Goal: Information Seeking & Learning: Learn about a topic

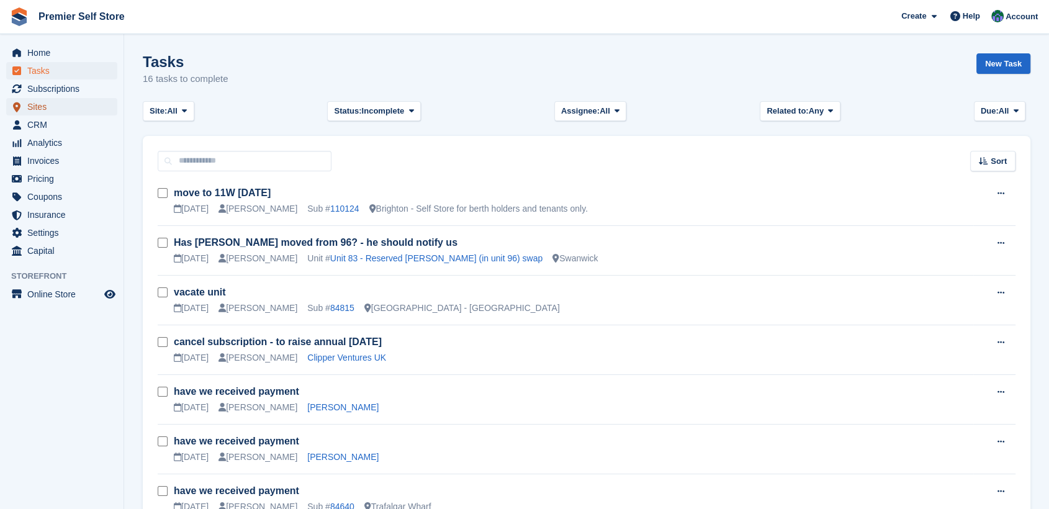
click at [38, 106] on span "Sites" at bounding box center [64, 106] width 74 height 17
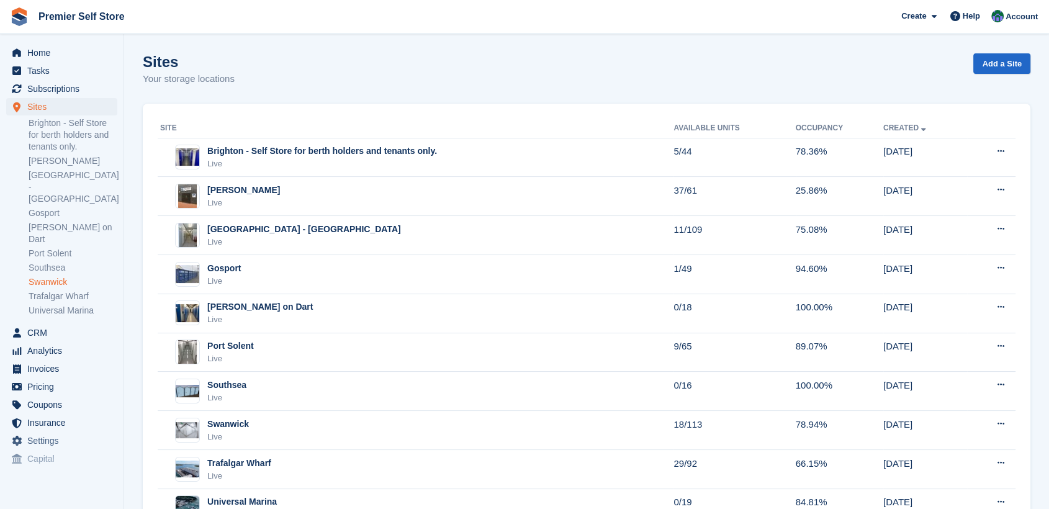
click at [57, 276] on link "Swanwick" at bounding box center [73, 282] width 89 height 12
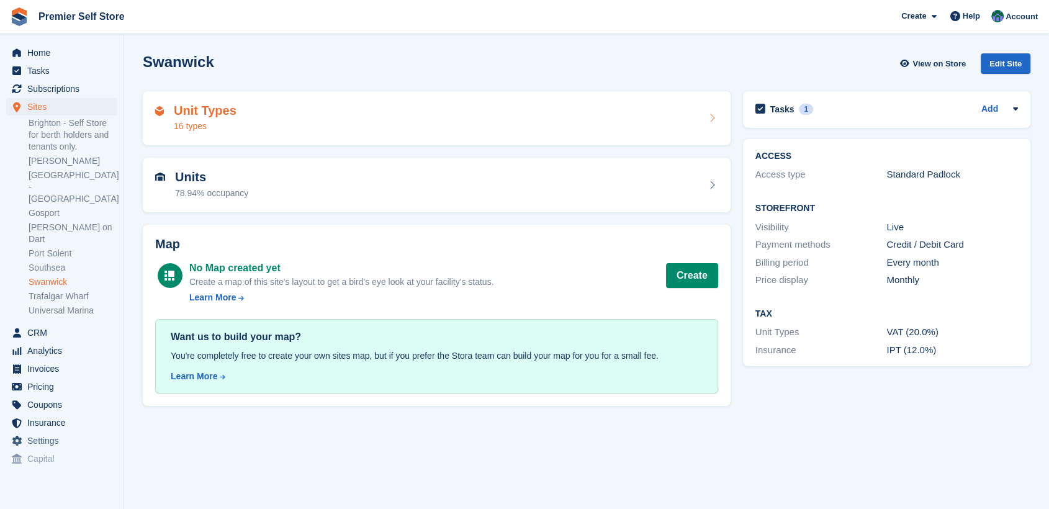
click at [313, 132] on div "Unit Types 16 types" at bounding box center [436, 119] width 563 height 30
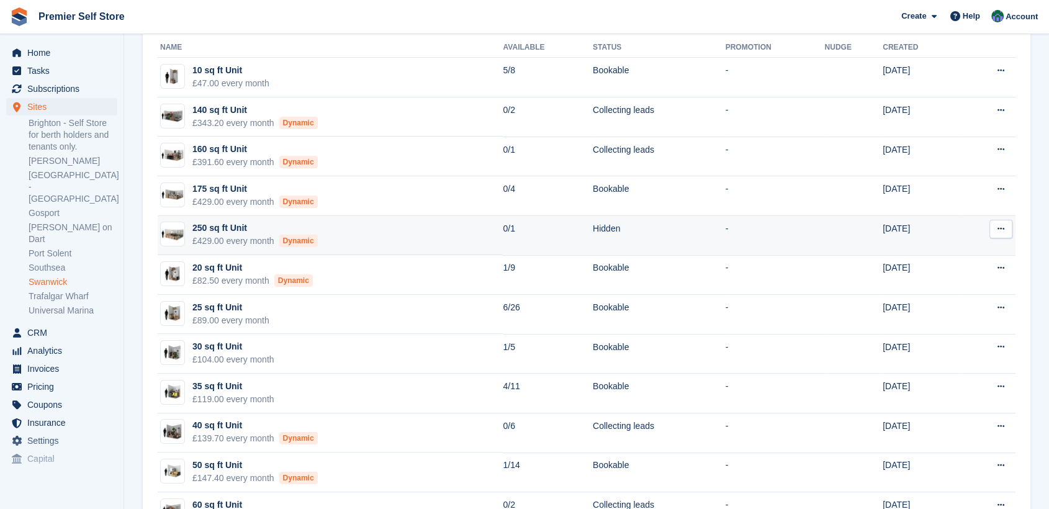
scroll to position [138, 0]
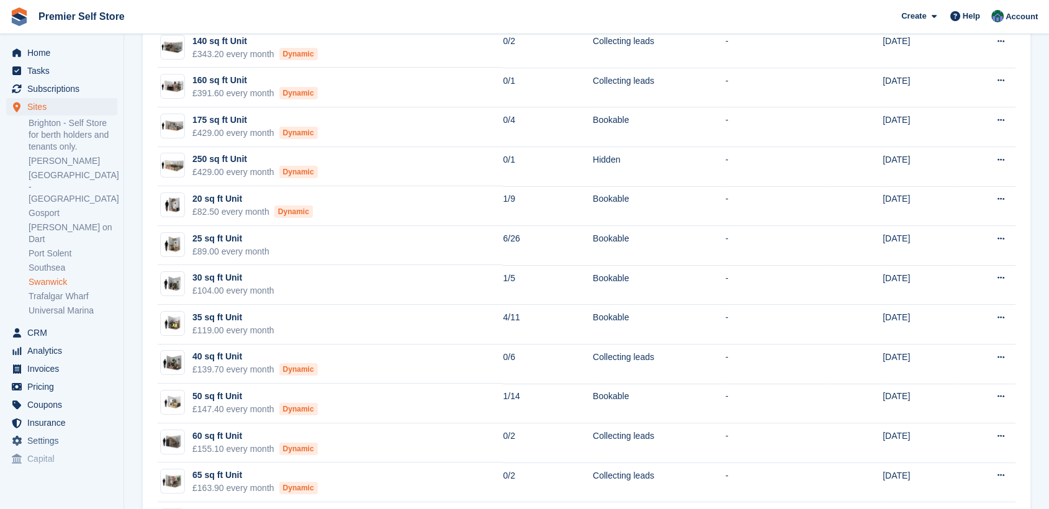
click at [53, 276] on link "Swanwick" at bounding box center [73, 282] width 89 height 12
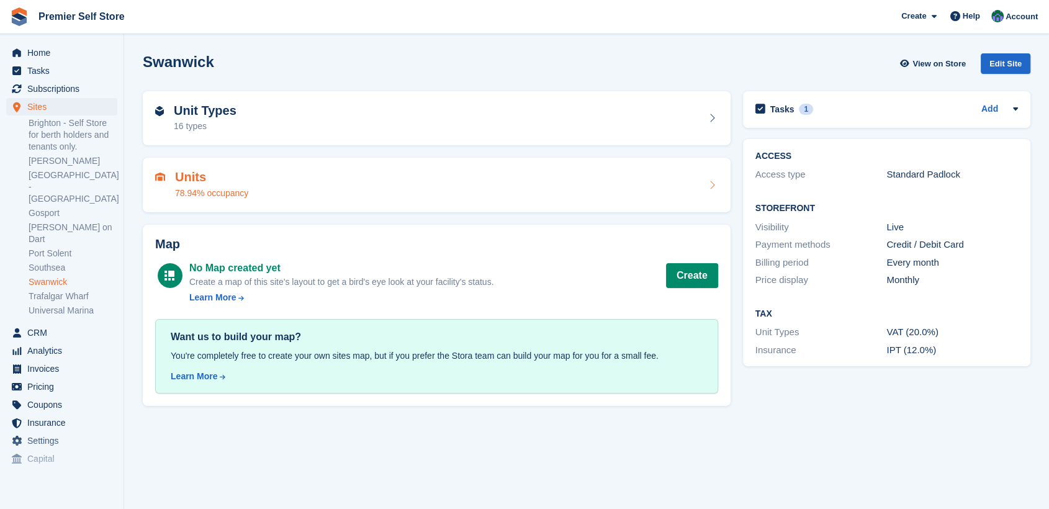
click at [253, 195] on div "Units 78.94% occupancy" at bounding box center [436, 185] width 563 height 30
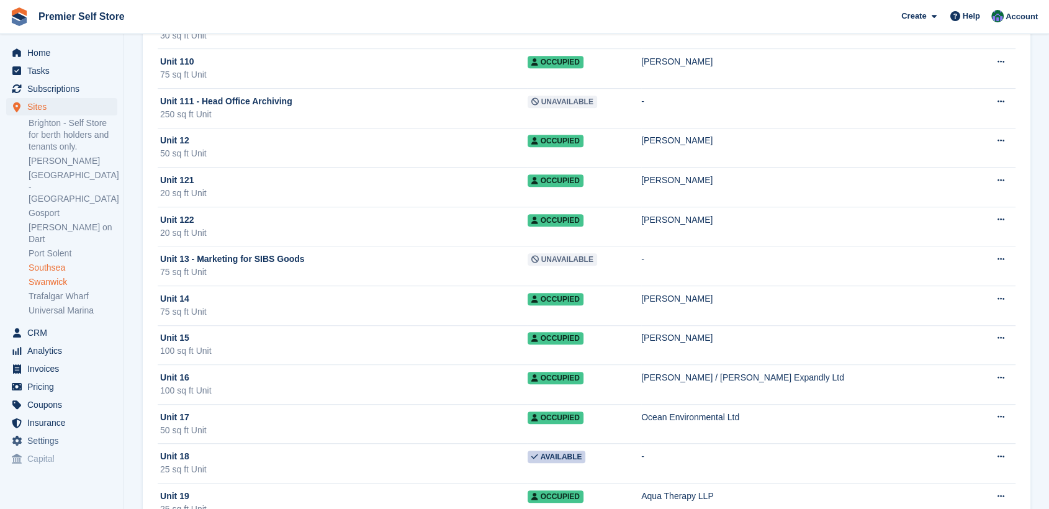
scroll to position [551, 0]
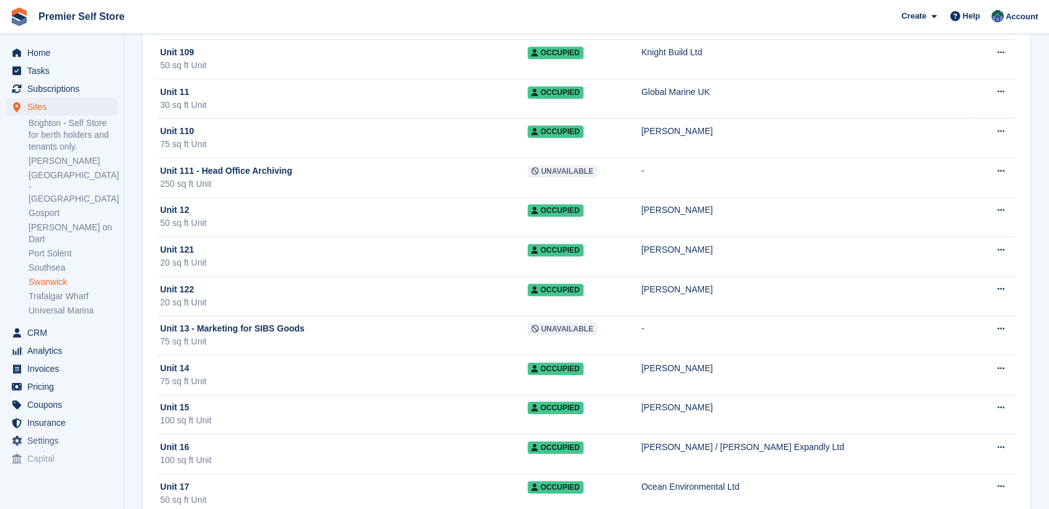
click at [45, 276] on link "Swanwick" at bounding box center [73, 282] width 89 height 12
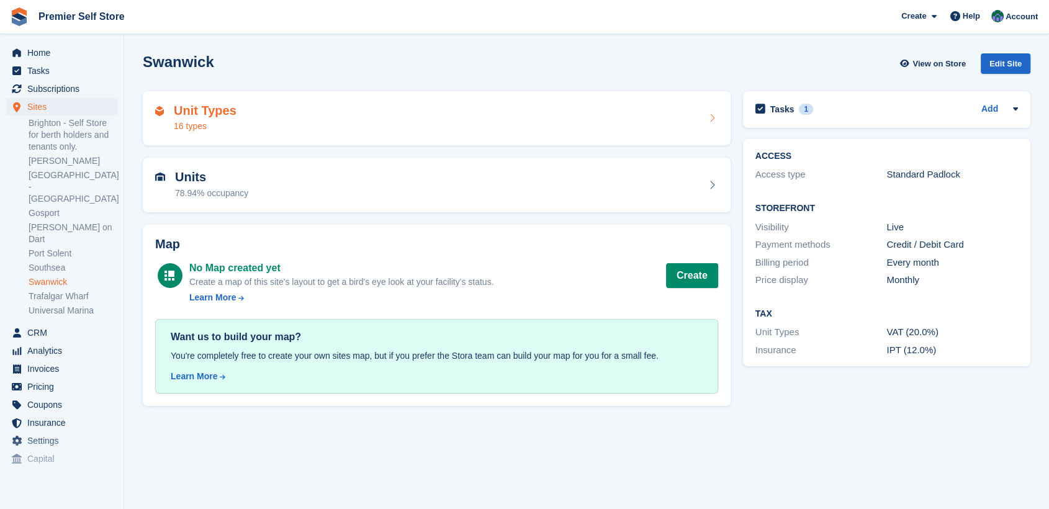
click at [269, 113] on div "Unit Types 16 types" at bounding box center [436, 119] width 563 height 30
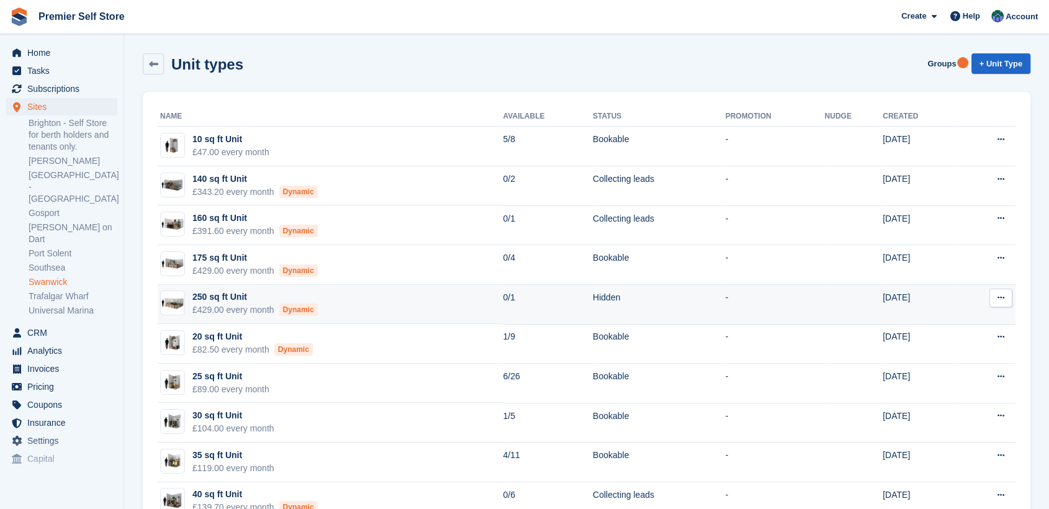
scroll to position [69, 0]
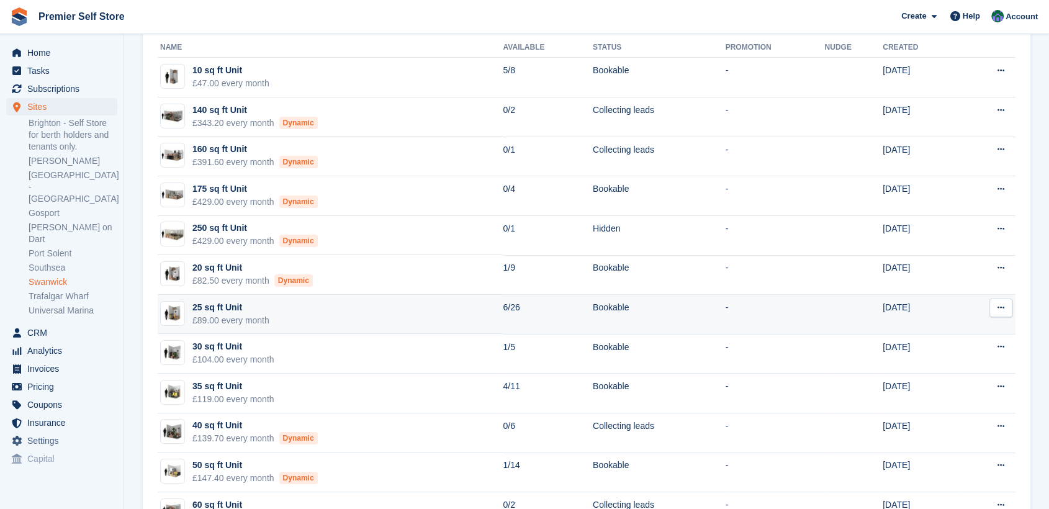
click at [220, 304] on div "25 sq ft Unit" at bounding box center [230, 307] width 77 height 13
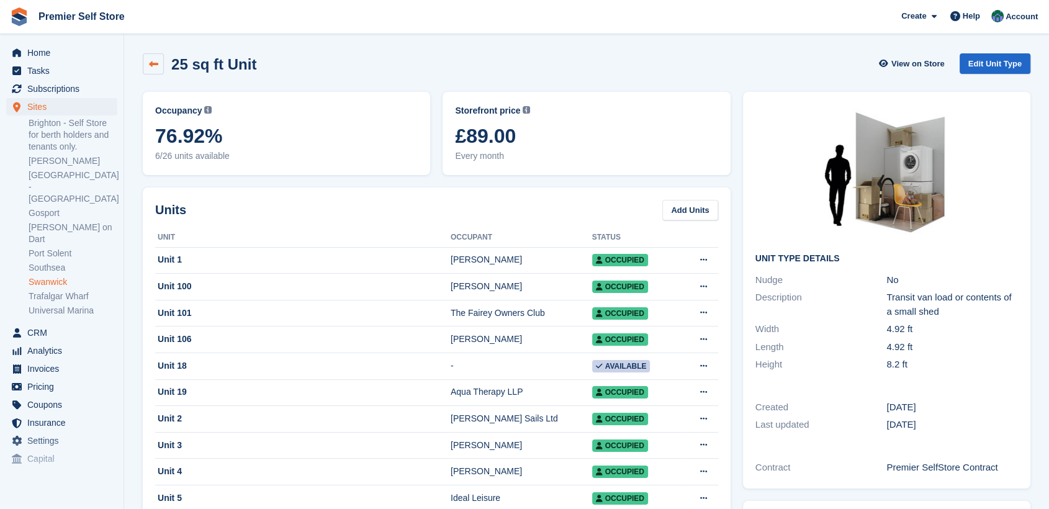
click at [146, 61] on link at bounding box center [153, 63] width 21 height 21
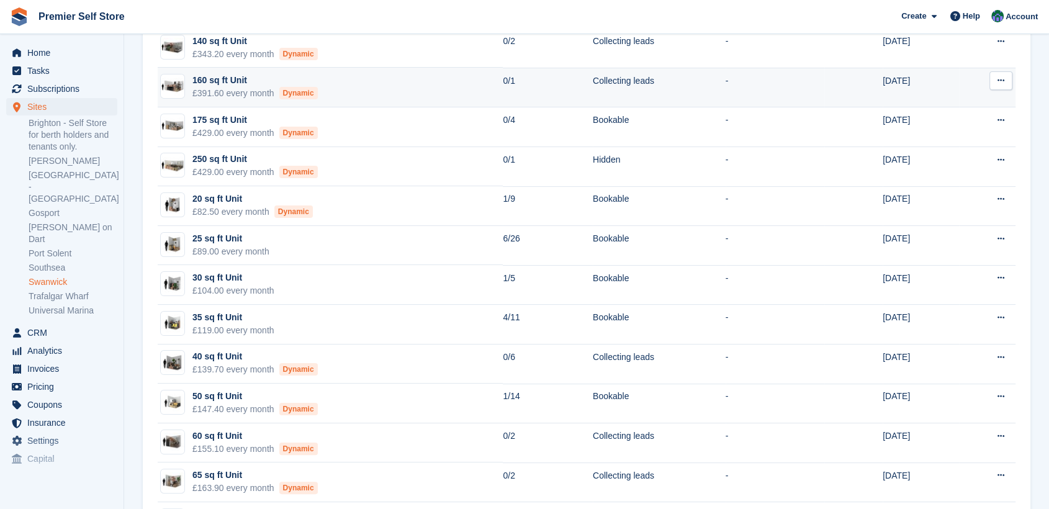
scroll to position [207, 0]
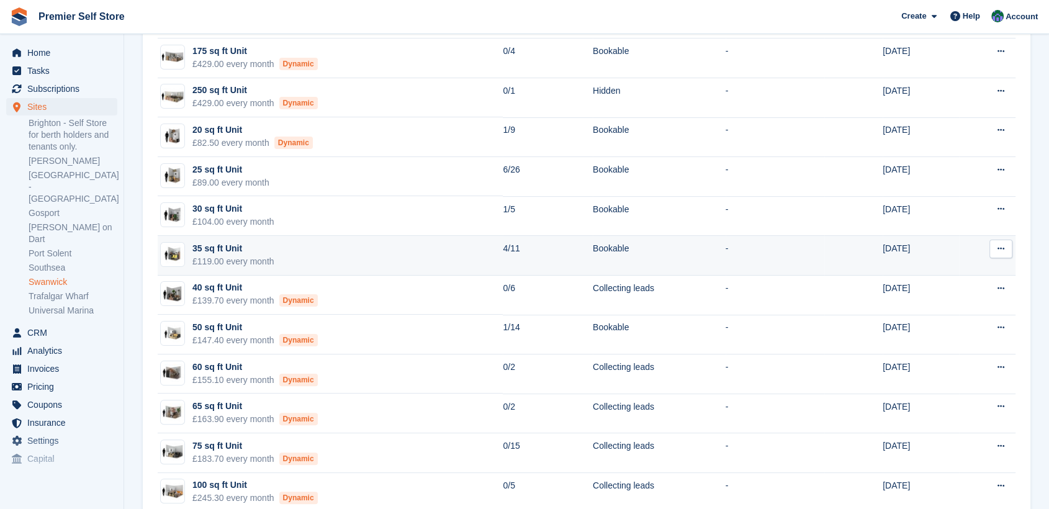
click at [218, 242] on div "35 sq ft Unit" at bounding box center [233, 248] width 82 height 13
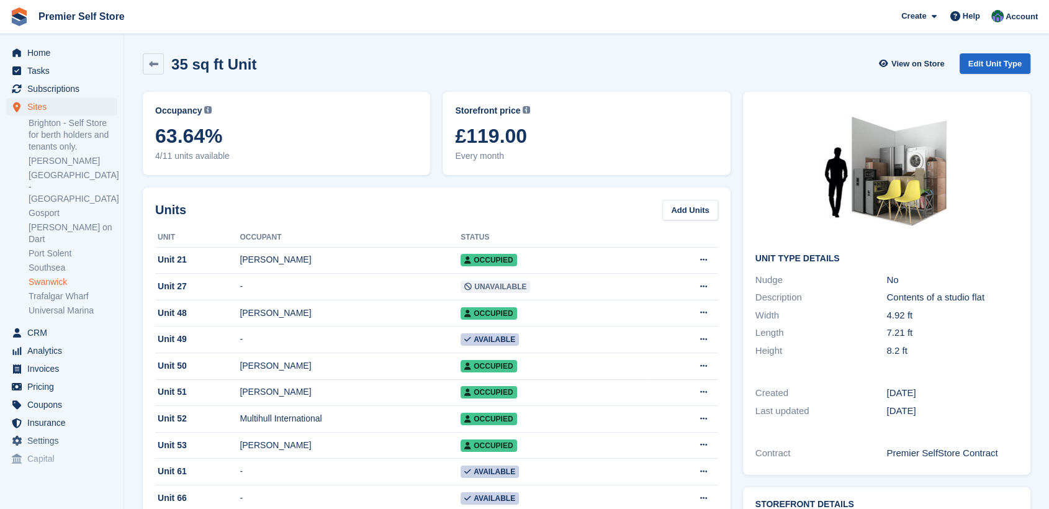
scroll to position [138, 0]
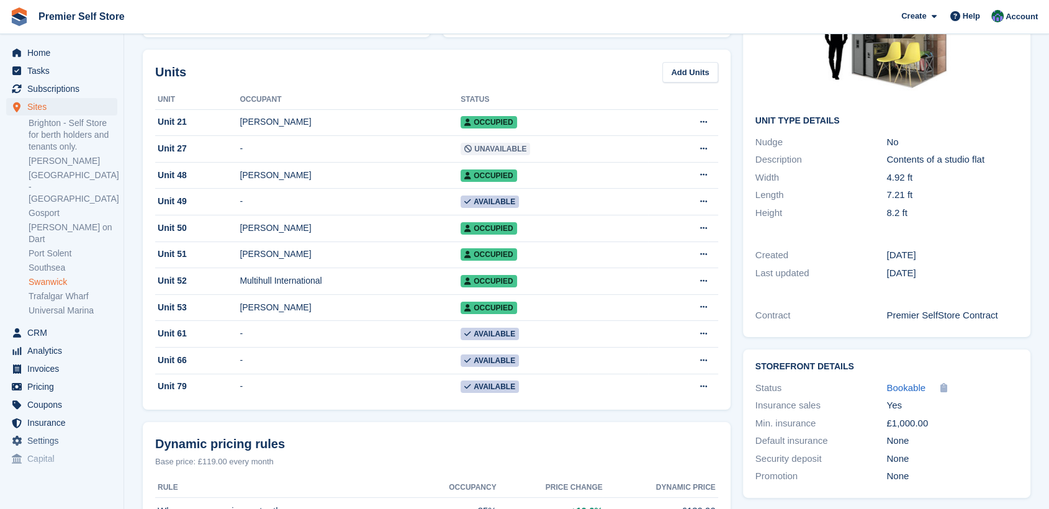
drag, startPoint x: 311, startPoint y: 453, endPoint x: 292, endPoint y: 446, distance: 20.4
click at [311, 452] on div "Dynamic pricing rules" at bounding box center [436, 444] width 563 height 19
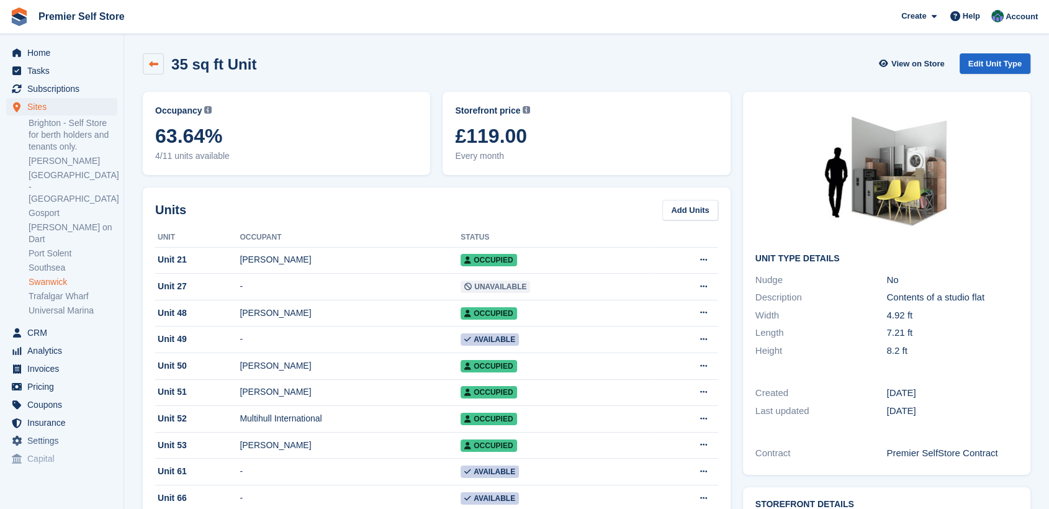
click at [149, 61] on icon at bounding box center [153, 64] width 9 height 9
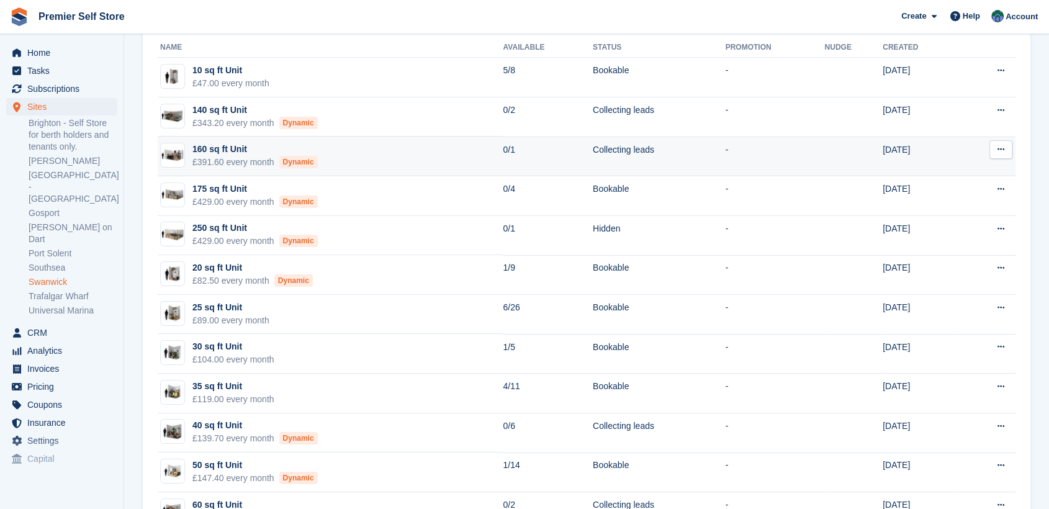
scroll to position [207, 0]
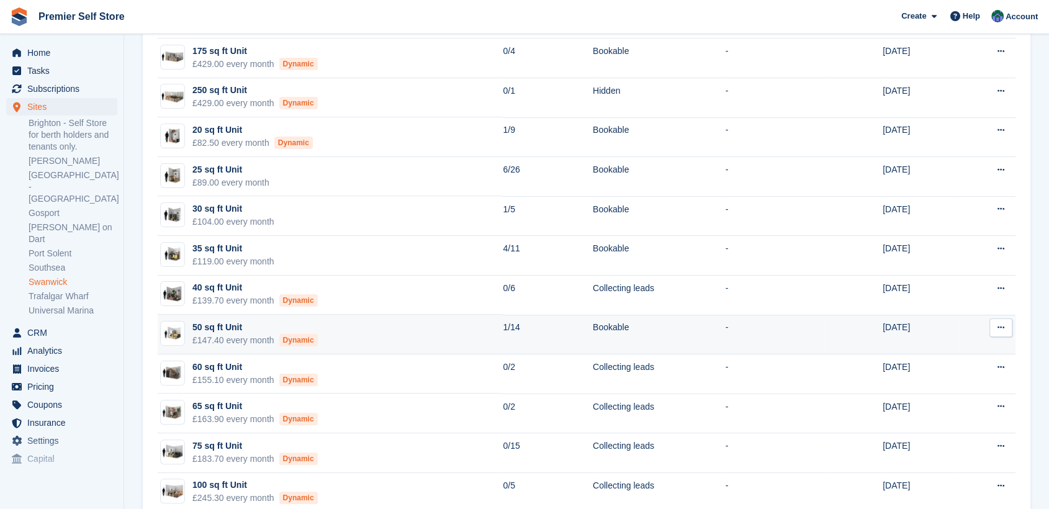
click at [221, 323] on div "50 sq ft Unit" at bounding box center [254, 327] width 125 height 13
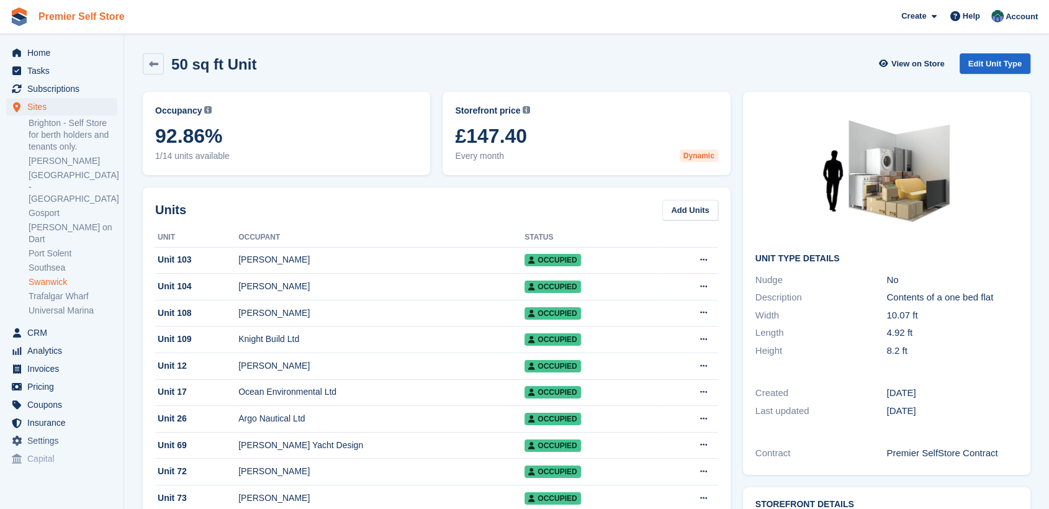
click at [74, 16] on link "Premier Self Store" at bounding box center [82, 16] width 96 height 20
